Goal: Task Accomplishment & Management: Use online tool/utility

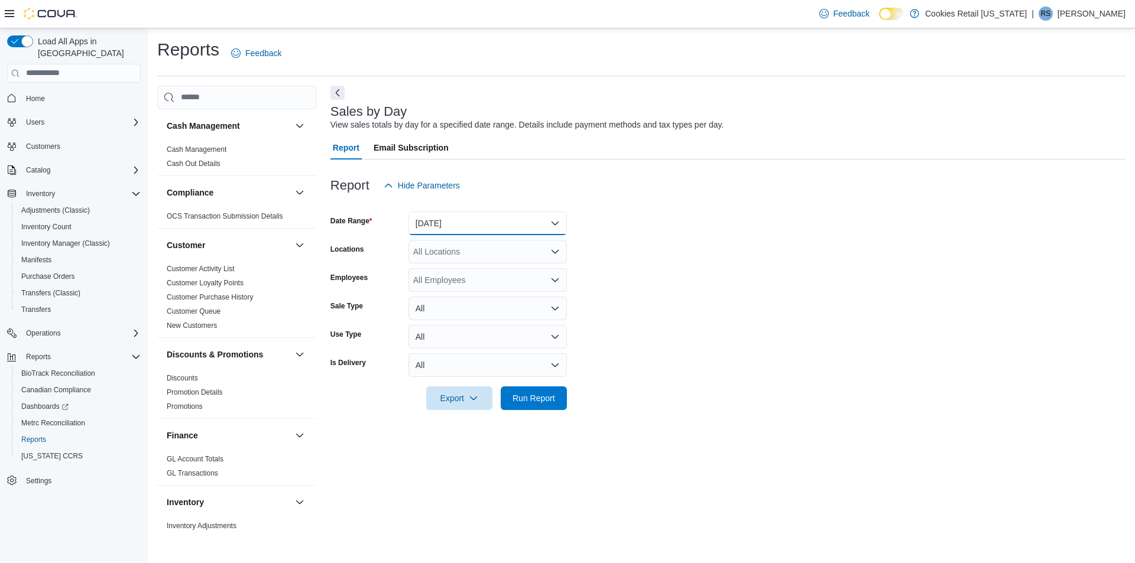
click at [472, 227] on button "[DATE]" at bounding box center [487, 224] width 158 height 24
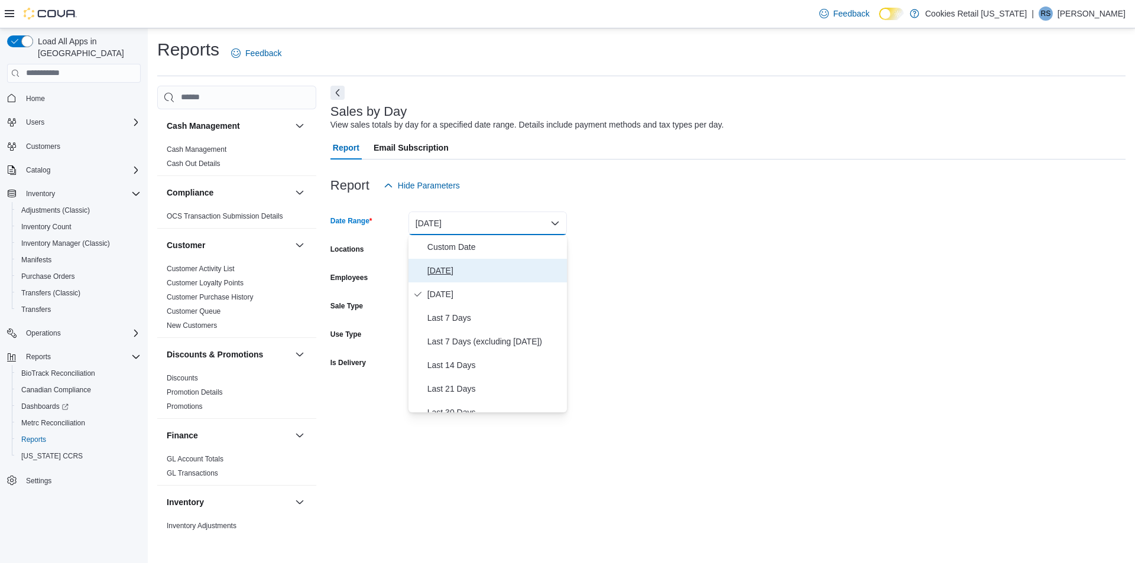
click at [461, 269] on span "[DATE]" at bounding box center [494, 271] width 135 height 14
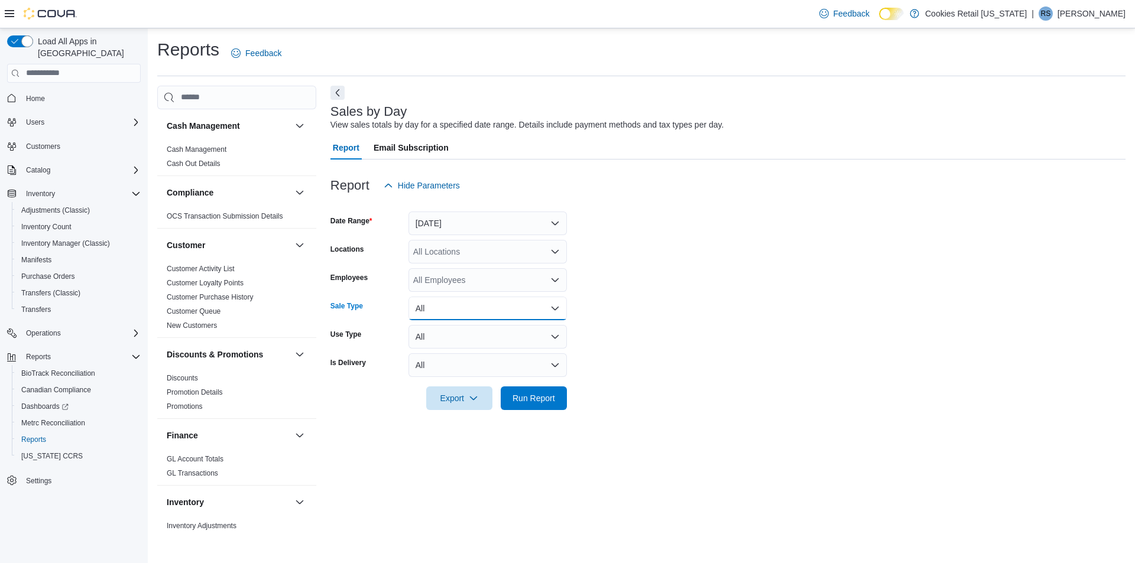
click at [449, 308] on button "All" at bounding box center [487, 309] width 158 height 24
click at [479, 306] on button "All" at bounding box center [487, 309] width 158 height 24
click at [449, 340] on button "All" at bounding box center [487, 337] width 158 height 24
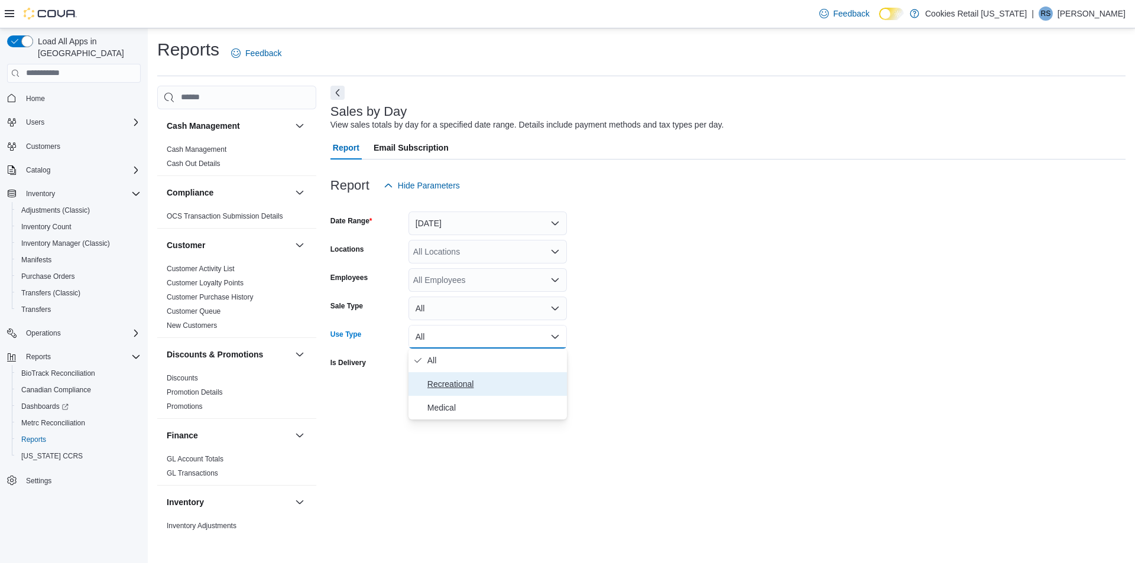
click at [453, 385] on span "Recreational" at bounding box center [494, 384] width 135 height 14
click at [539, 405] on span "Run Report" at bounding box center [534, 398] width 52 height 24
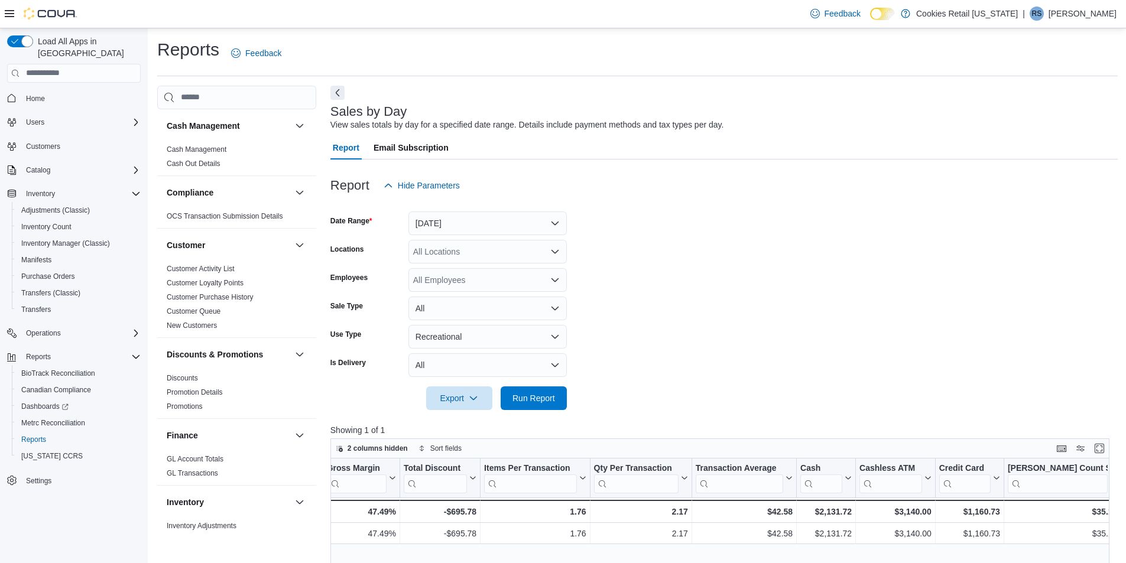
scroll to position [0, 772]
click at [633, 425] on p "Showing 1 of 1" at bounding box center [723, 430] width 787 height 12
click at [502, 335] on button "Recreational" at bounding box center [487, 337] width 158 height 24
click at [481, 406] on span "Medical" at bounding box center [494, 408] width 135 height 14
click at [529, 395] on span "Run Report" at bounding box center [533, 398] width 43 height 12
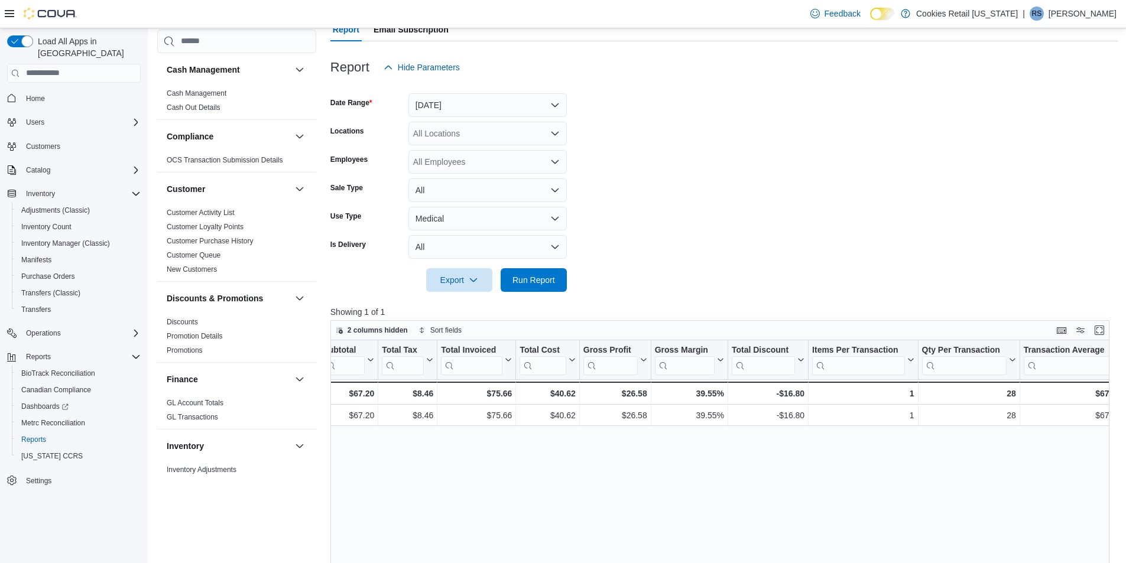
scroll to position [0, 538]
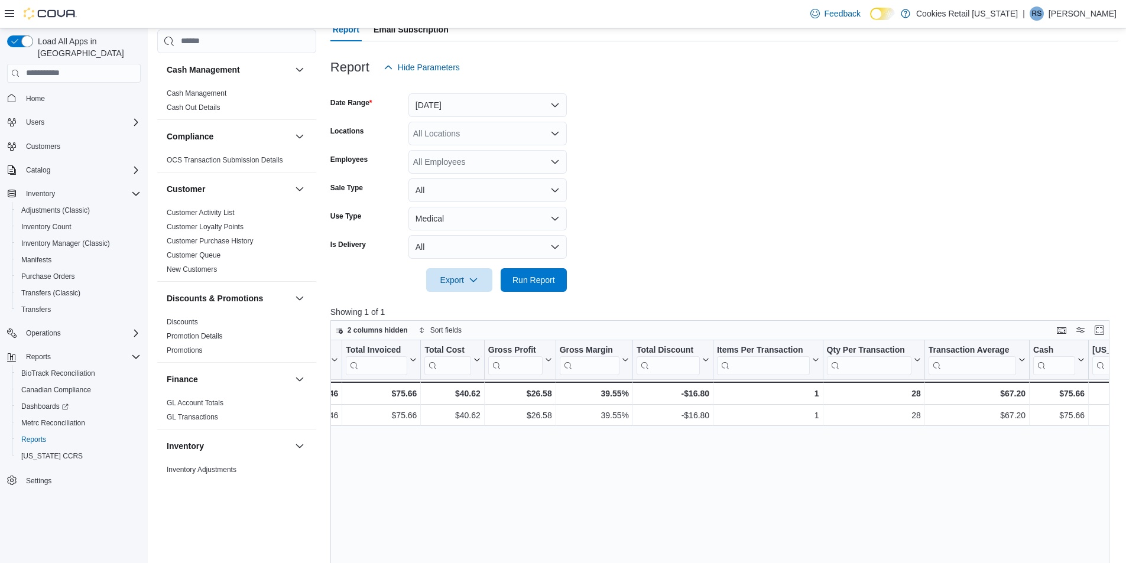
click at [1111, 15] on p "[PERSON_NAME]" at bounding box center [1082, 13] width 68 height 14
click at [1028, 129] on ul "Change Password Help Cova Learning Sign Out" at bounding box center [1057, 77] width 118 height 105
click at [1036, 123] on button "Sign Out" at bounding box center [1057, 115] width 109 height 19
